Goal: Transaction & Acquisition: Purchase product/service

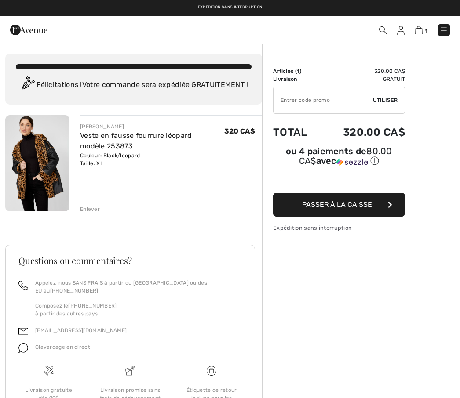
click at [419, 33] on img at bounding box center [418, 30] width 7 height 8
click at [296, 96] on input "TEXT" at bounding box center [322, 100] width 99 height 26
type input "EXTRA20"
click at [384, 96] on span "Utiliser" at bounding box center [385, 100] width 25 height 8
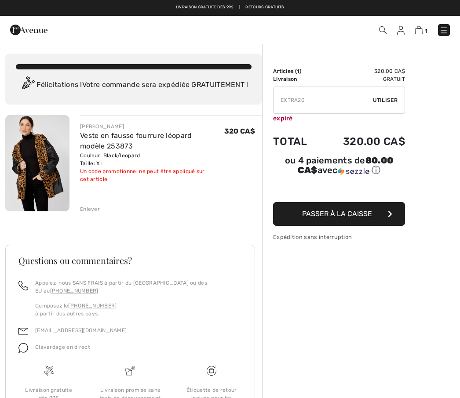
click at [350, 220] on button "Passer à la caisse" at bounding box center [339, 214] width 132 height 24
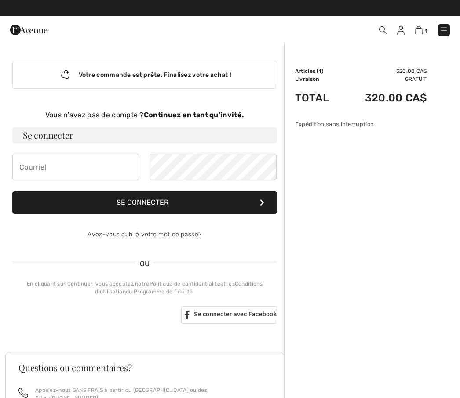
click at [191, 114] on strong "Continuez en tant qu'invité." at bounding box center [194, 115] width 100 height 8
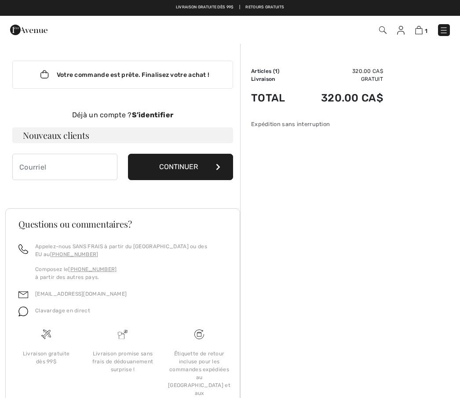
click at [67, 134] on h3 "Nouveaux clients" at bounding box center [122, 135] width 221 height 16
click at [40, 162] on input "email" at bounding box center [64, 167] width 105 height 26
type input "[PERSON_NAME][EMAIL_ADDRESS][DOMAIN_NAME]"
click at [188, 169] on button "Continuer" at bounding box center [180, 167] width 105 height 26
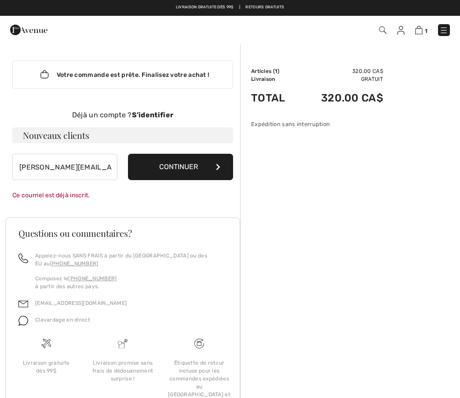
click at [185, 169] on button "Continuer" at bounding box center [180, 167] width 105 height 26
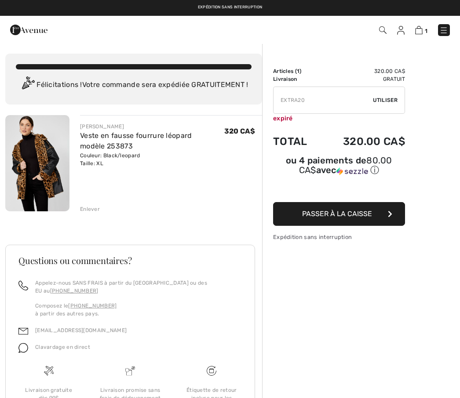
click at [325, 98] on input "TEXT" at bounding box center [322, 100] width 99 height 26
type input "E"
click at [363, 218] on span "Passer à la caisse" at bounding box center [337, 214] width 70 height 8
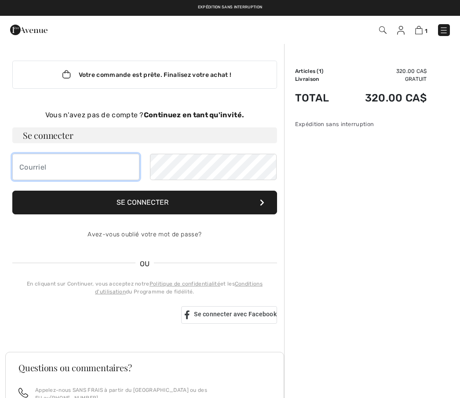
click at [77, 164] on input "email" at bounding box center [75, 167] width 127 height 26
type input "[PERSON_NAME][EMAIL_ADDRESS][DOMAIN_NAME]"
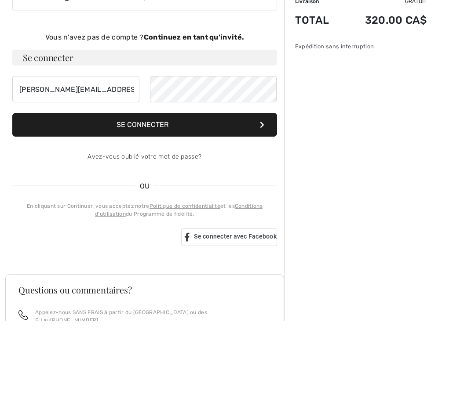
click at [159, 191] on button "Se connecter" at bounding box center [144, 203] width 265 height 24
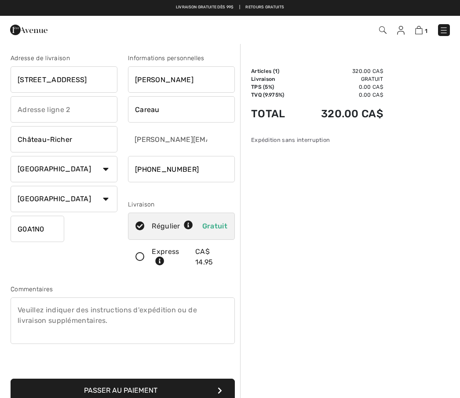
click at [216, 225] on span "Gratuit" at bounding box center [214, 226] width 25 height 8
radio input "true"
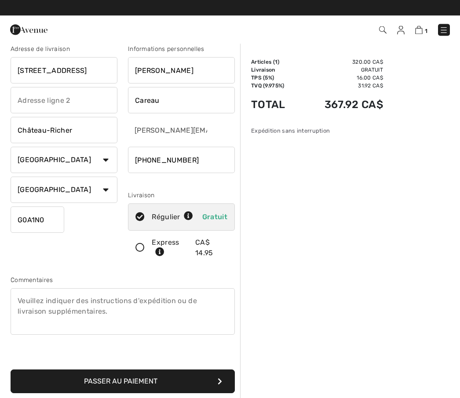
scroll to position [9, 0]
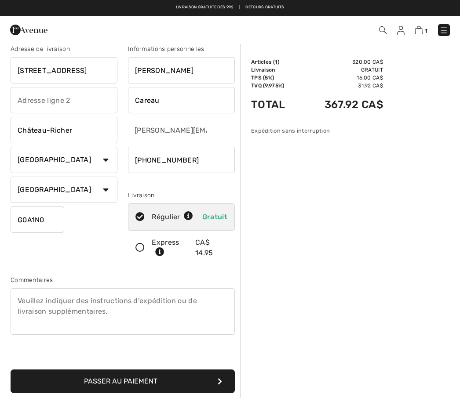
click at [50, 301] on textarea at bounding box center [123, 311] width 224 height 47
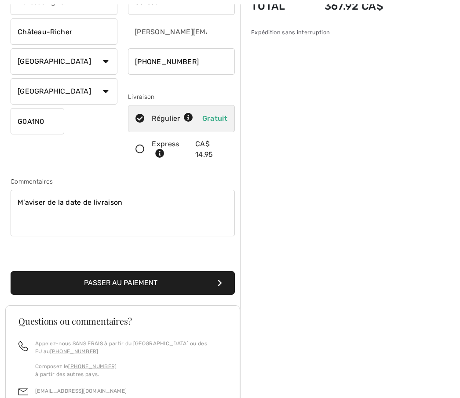
scroll to position [108, 0]
type textarea "M’aviser de la date de livraison"
click at [184, 278] on button "Passer au paiement" at bounding box center [123, 283] width 224 height 24
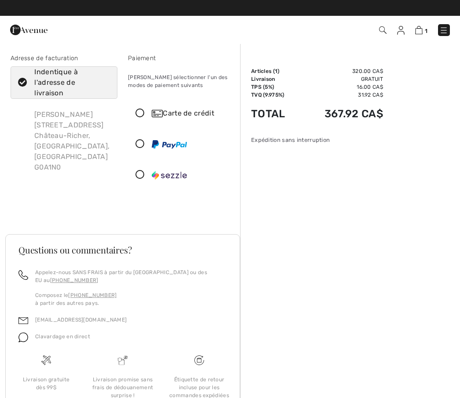
click at [140, 115] on icon at bounding box center [139, 113] width 23 height 9
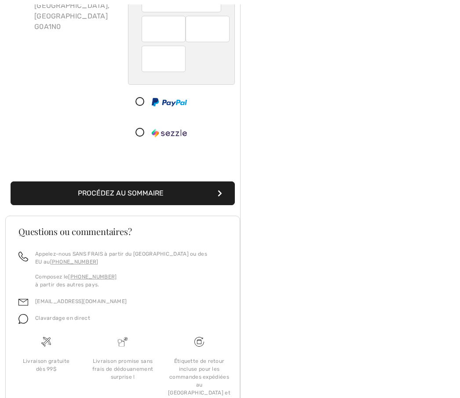
scroll to position [153, 0]
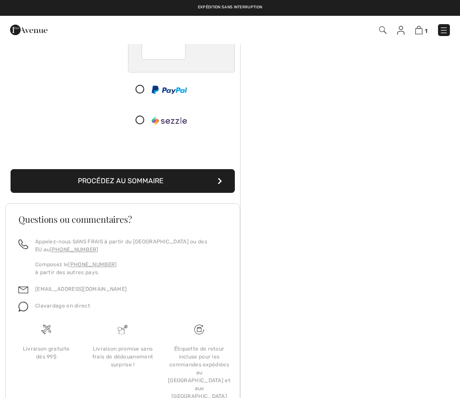
click at [189, 178] on button "Procédez au sommaire" at bounding box center [123, 181] width 224 height 24
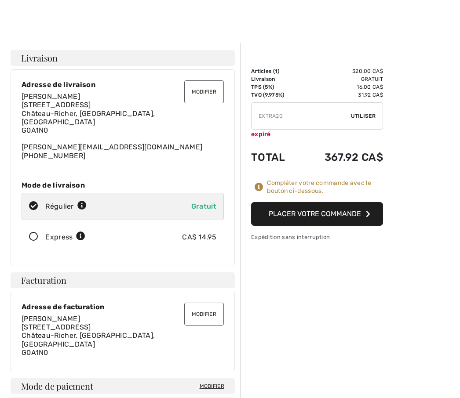
scroll to position [0, 0]
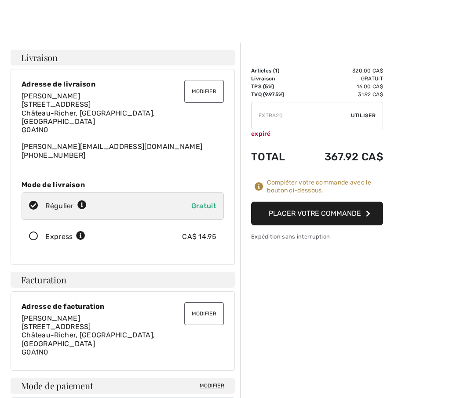
click at [342, 211] on button "Placer votre commande" at bounding box center [317, 214] width 132 height 24
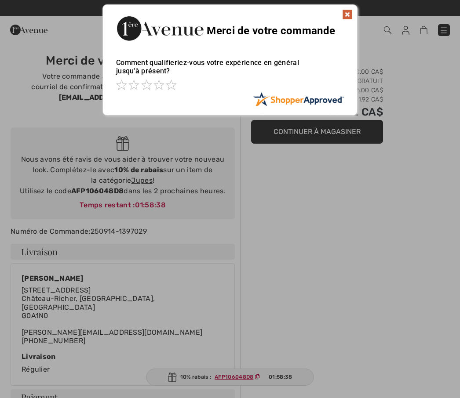
click at [348, 17] on img at bounding box center [347, 14] width 11 height 11
